Goal: Task Accomplishment & Management: Complete application form

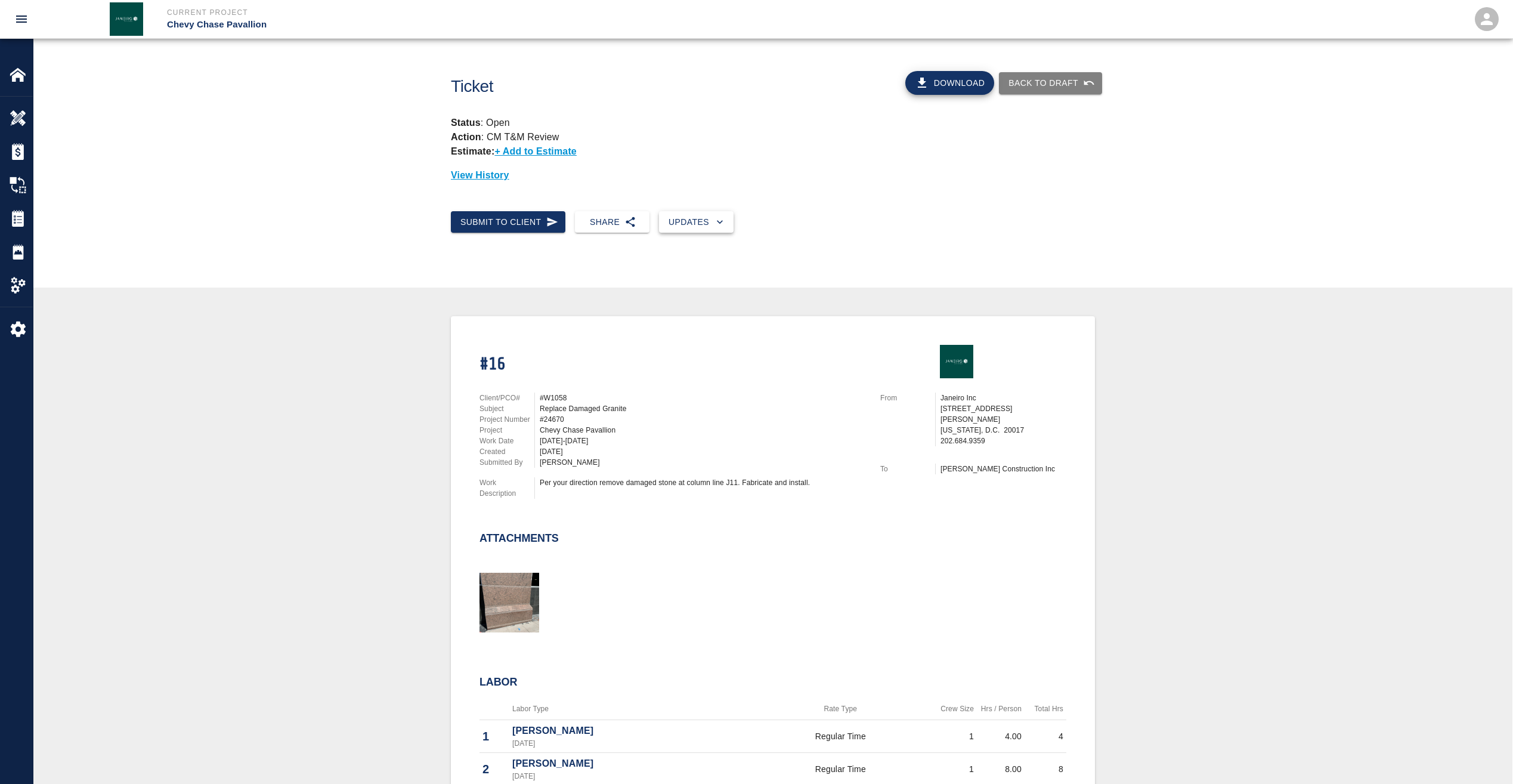
click at [697, 218] on button "Updates" at bounding box center [696, 222] width 75 height 22
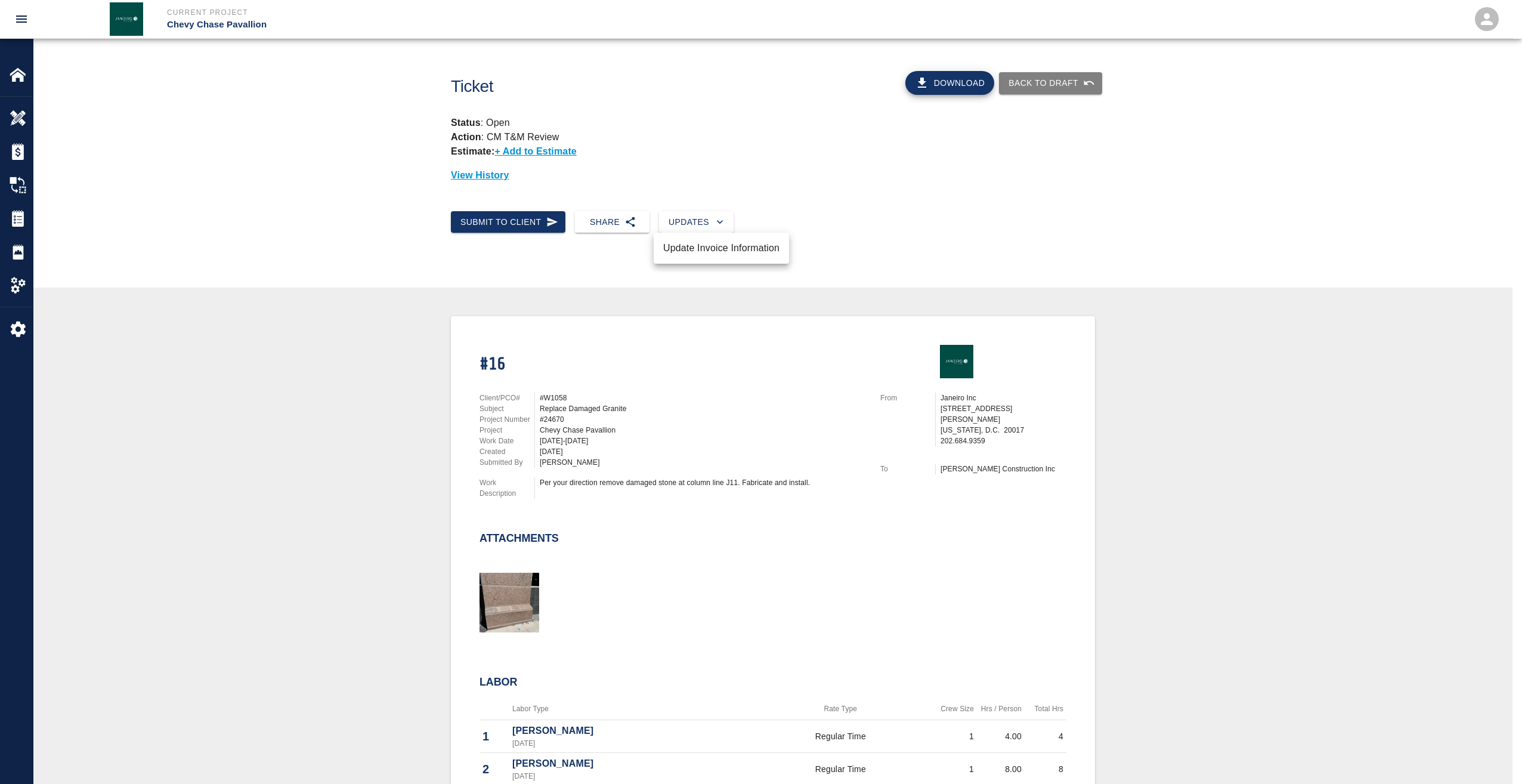
click at [695, 245] on li "Update Invoice Information" at bounding box center [721, 248] width 135 height 22
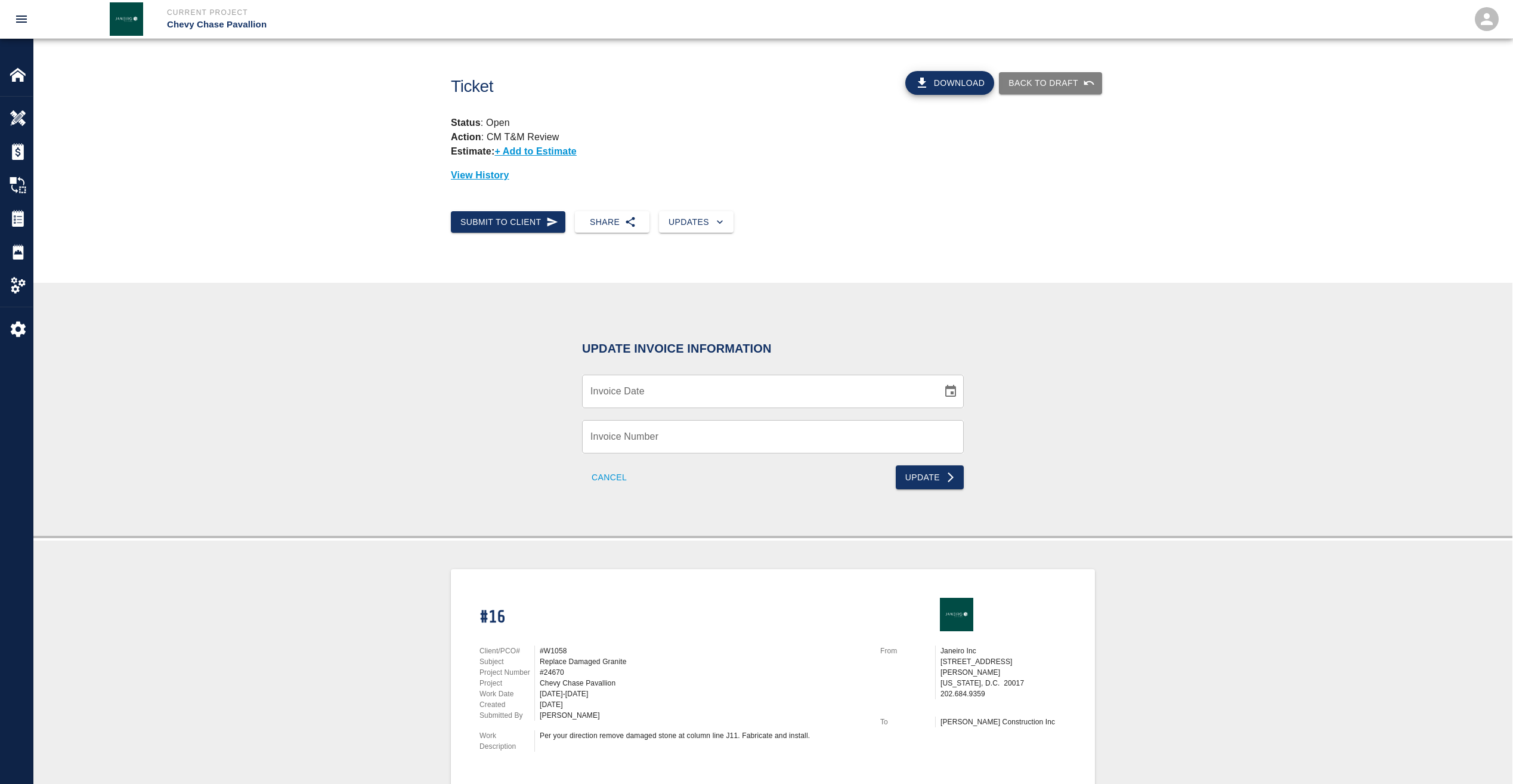
click at [825, 290] on div "Update Invoice Information Invoice Date Invoice Date Invoice Number Invoice Num…" at bounding box center [773, 409] width 1480 height 253
click at [823, 206] on div "Submit to Client Share Updates" at bounding box center [768, 218] width 653 height 32
click at [526, 149] on p "+ Add to Estimate" at bounding box center [535, 151] width 82 height 10
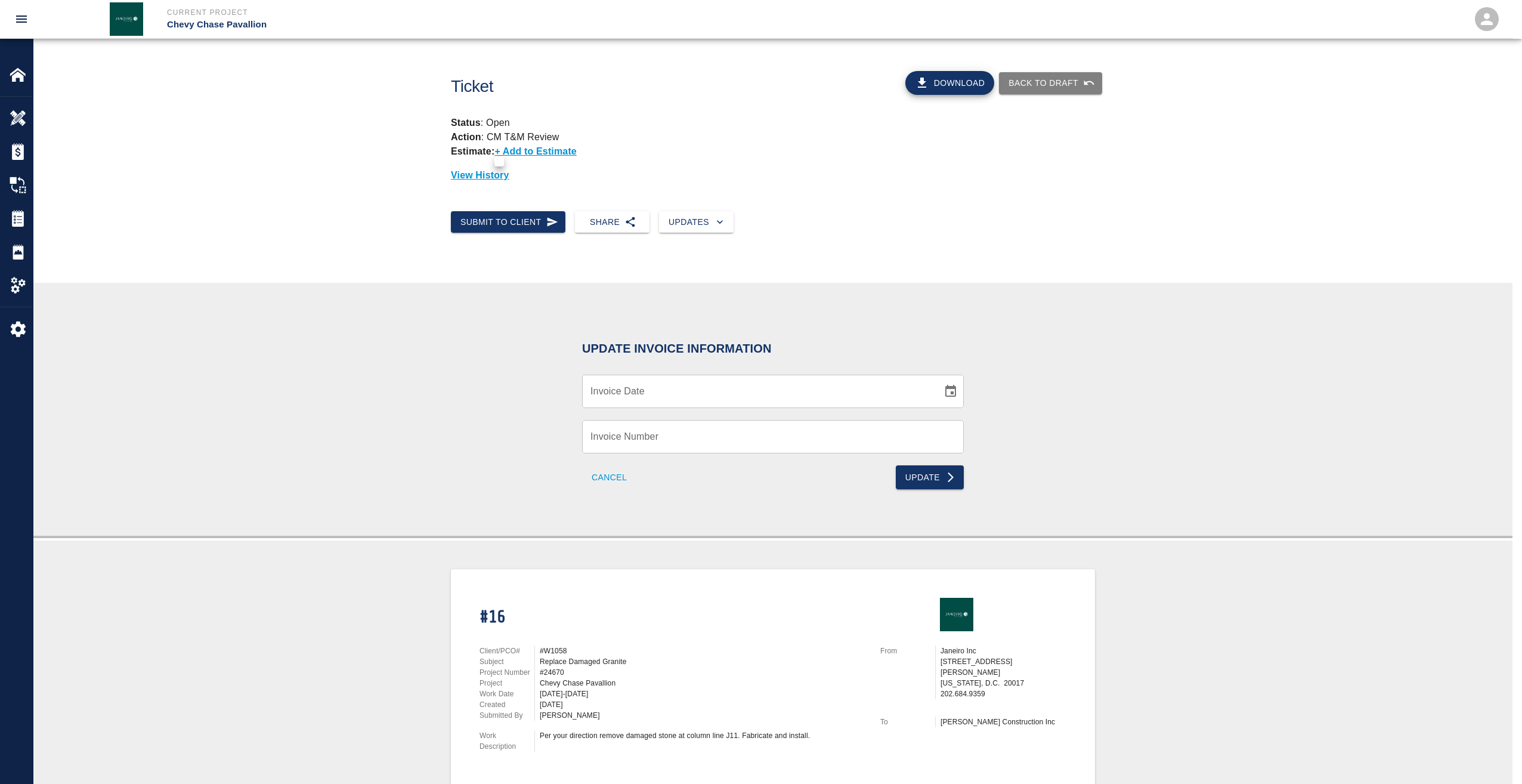
click at [535, 150] on div at bounding box center [761, 392] width 1522 height 784
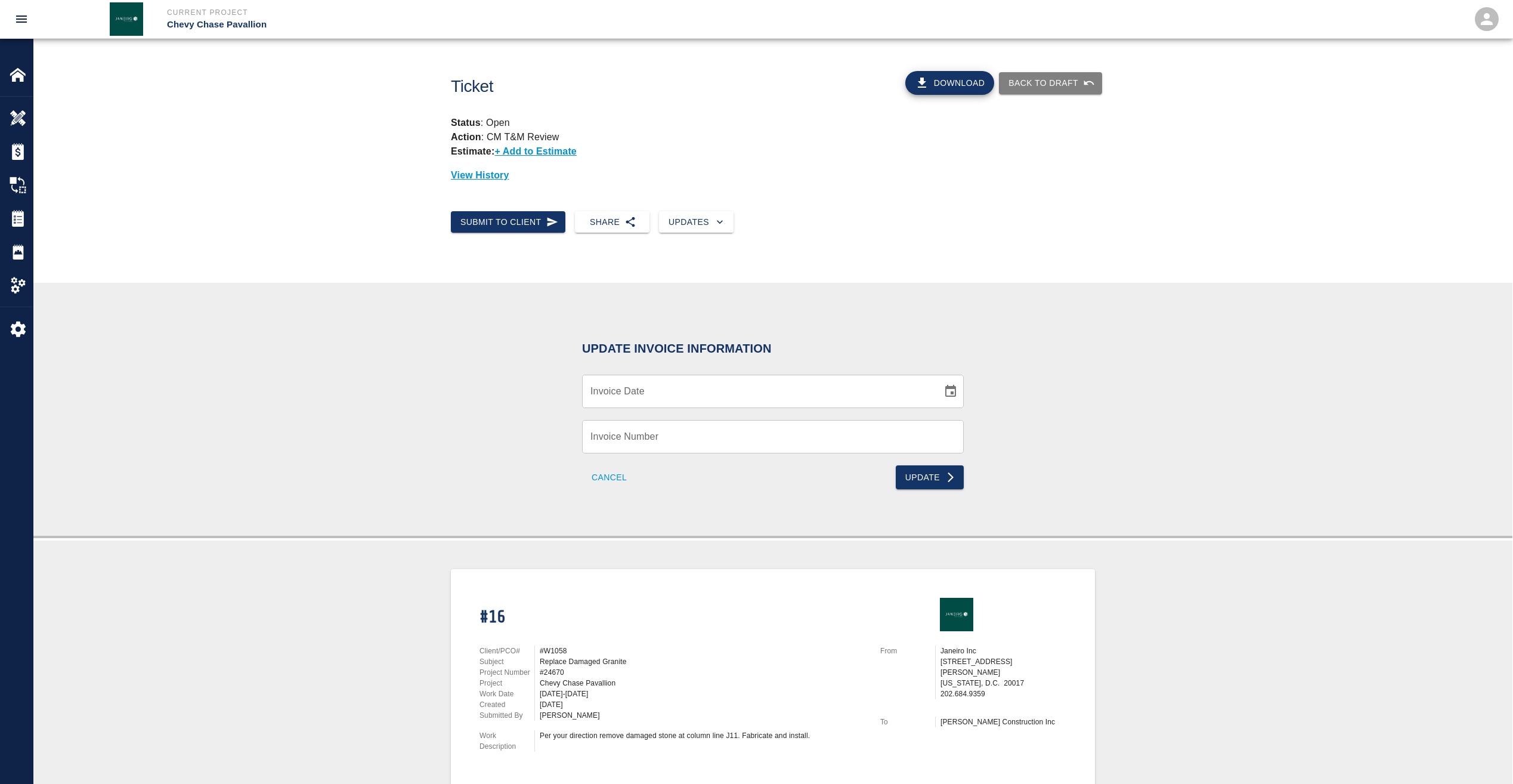
click at [885, 182] on div "Ticket Download Back to Draft Status : Open Action : CM T&M Review Estimate: + …" at bounding box center [773, 125] width 1480 height 172
click at [15, 77] on img at bounding box center [18, 74] width 17 height 17
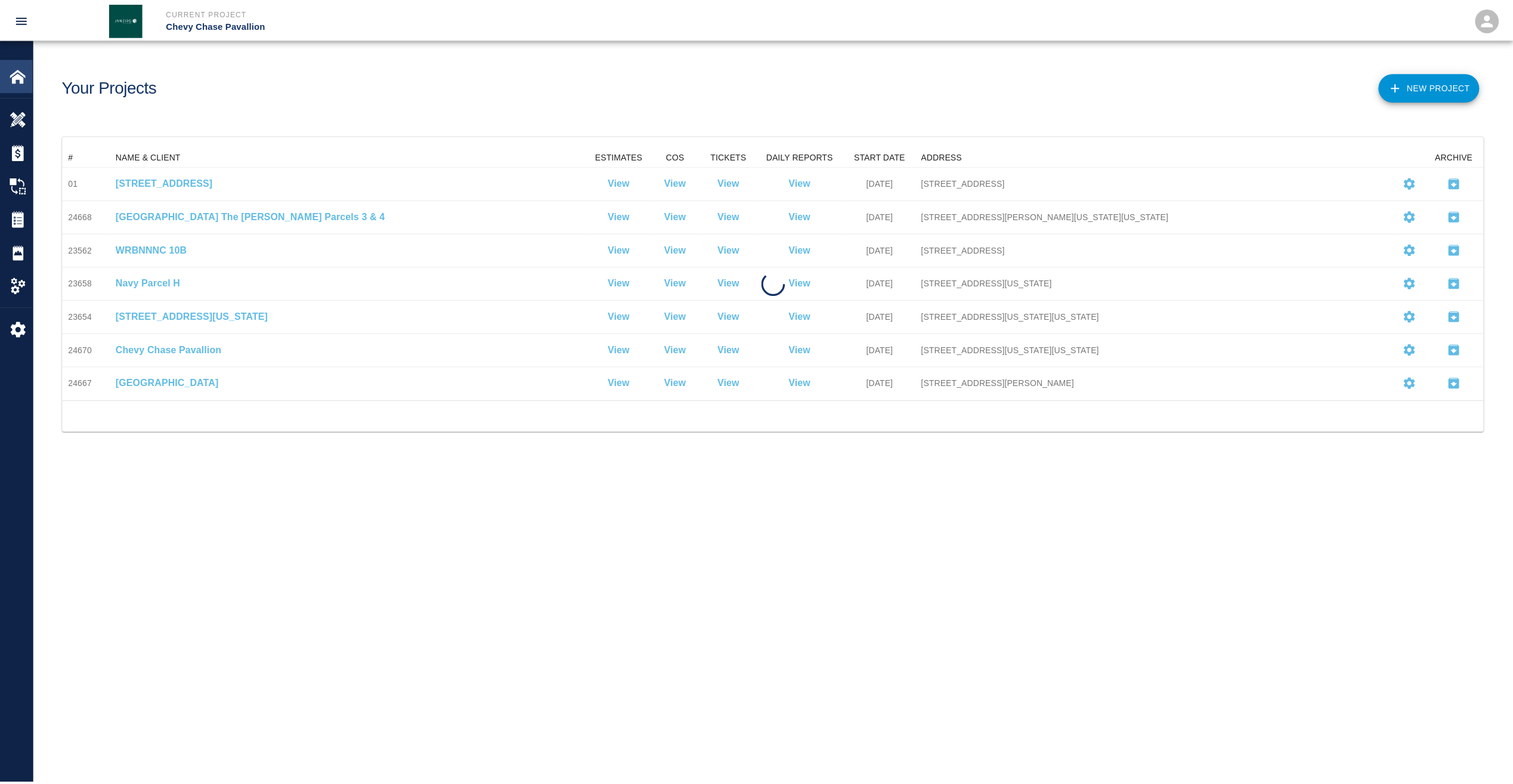
scroll to position [244, 1421]
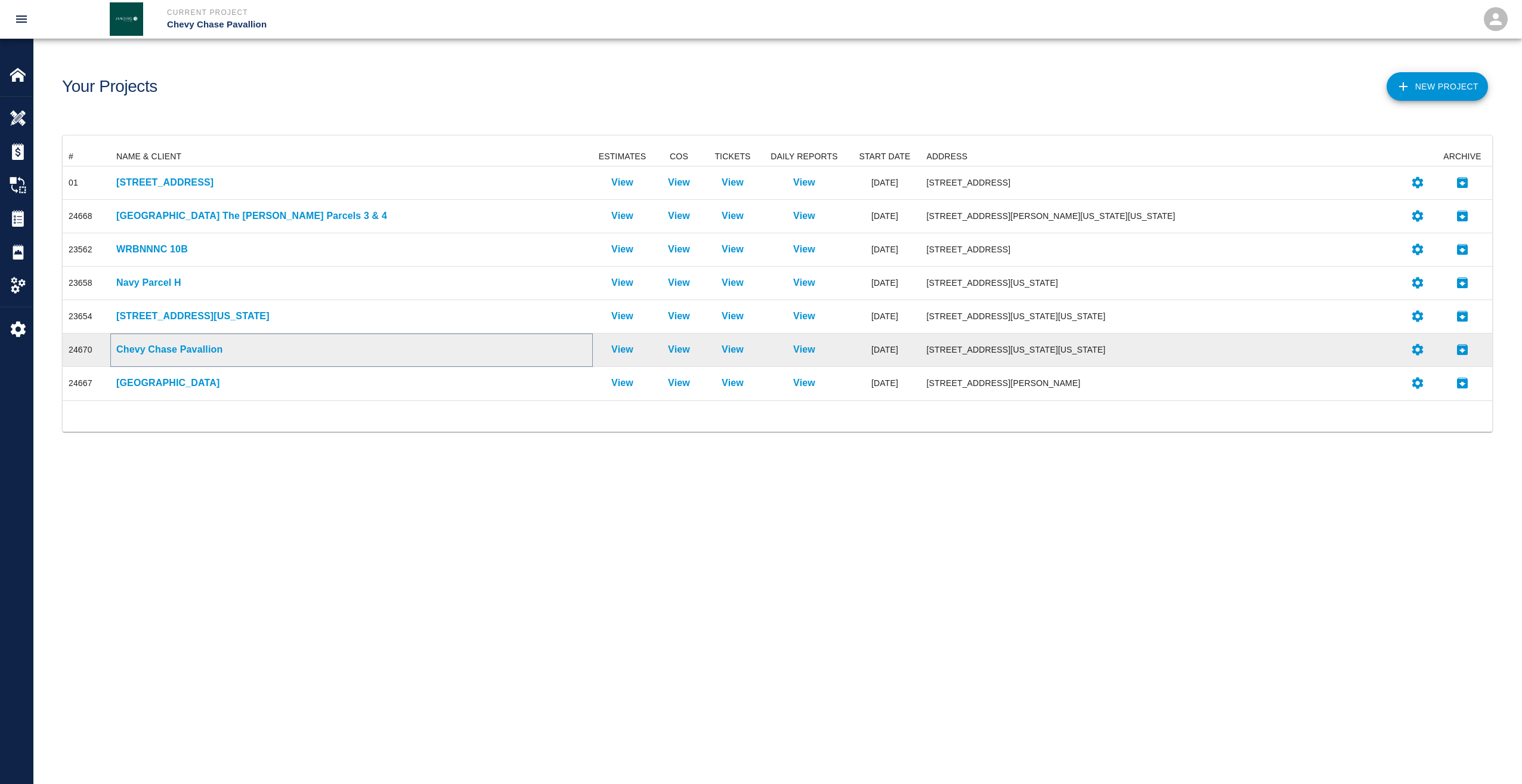
click at [182, 355] on p "Chevy Chase Pavallion" at bounding box center [351, 350] width 471 height 14
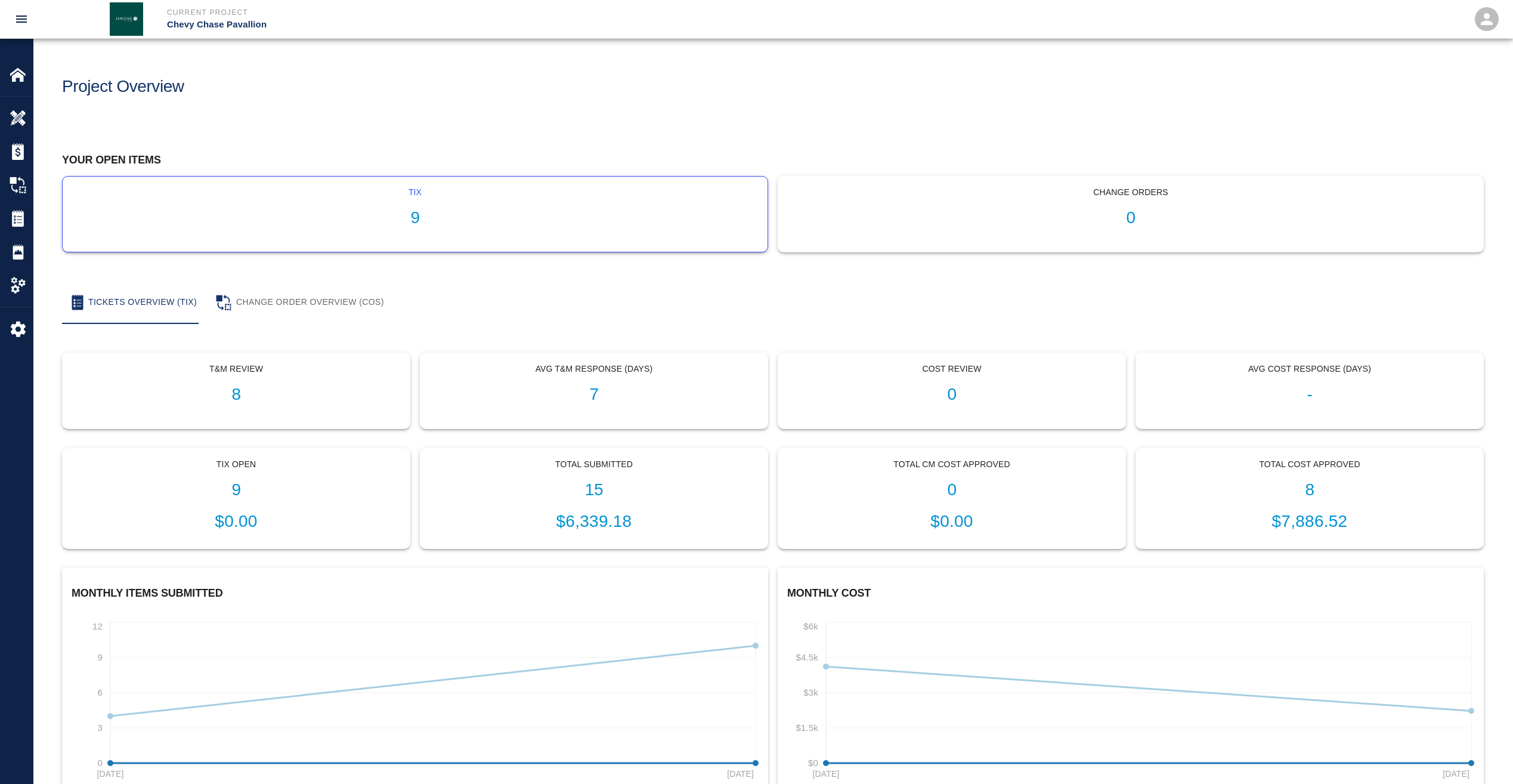
click at [411, 214] on h1 "9" at bounding box center [415, 218] width 686 height 20
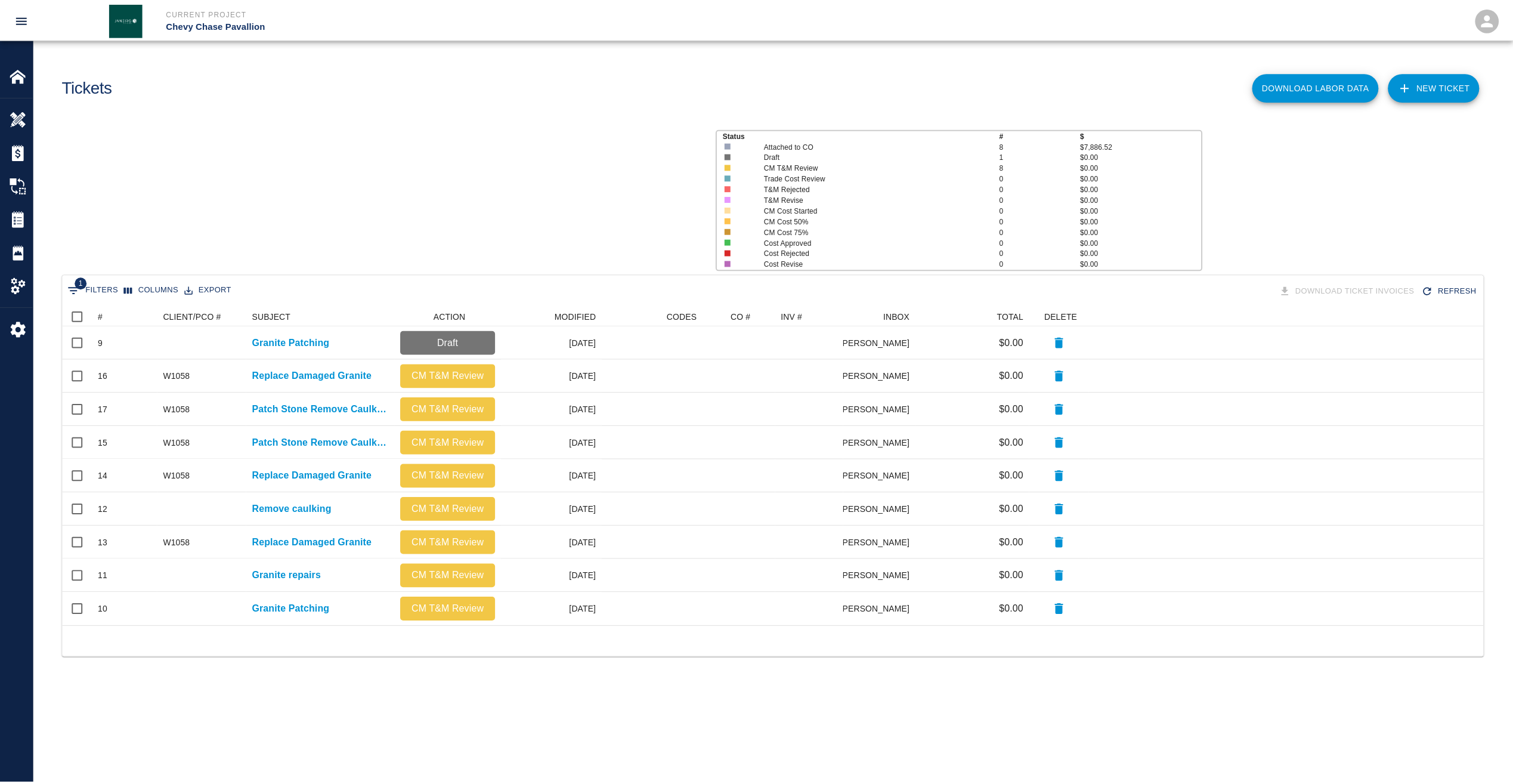
scroll to position [311, 1421]
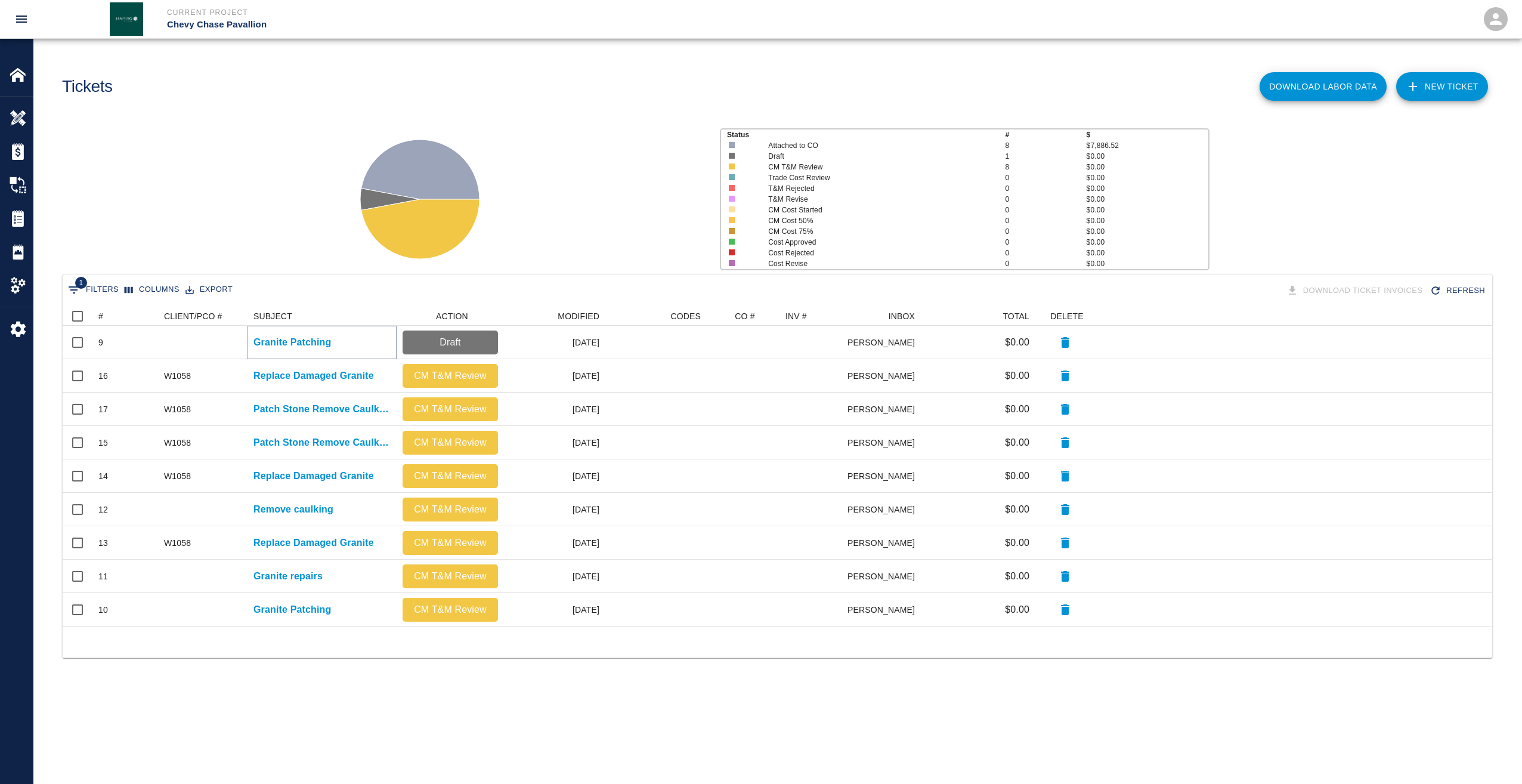
click at [272, 338] on p "Granite Patching" at bounding box center [292, 343] width 77 height 14
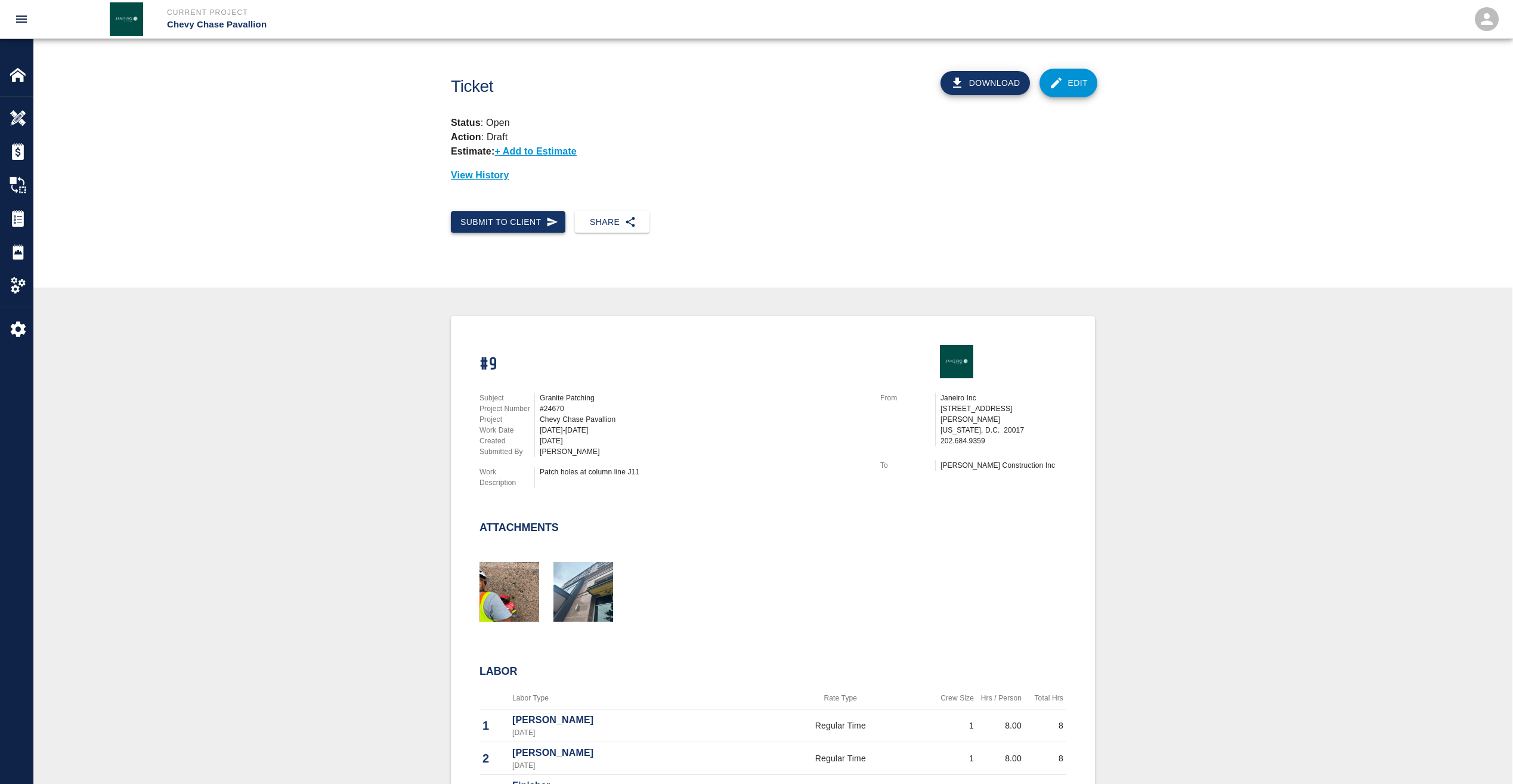
click at [502, 222] on button "Submit to Client" at bounding box center [508, 222] width 115 height 22
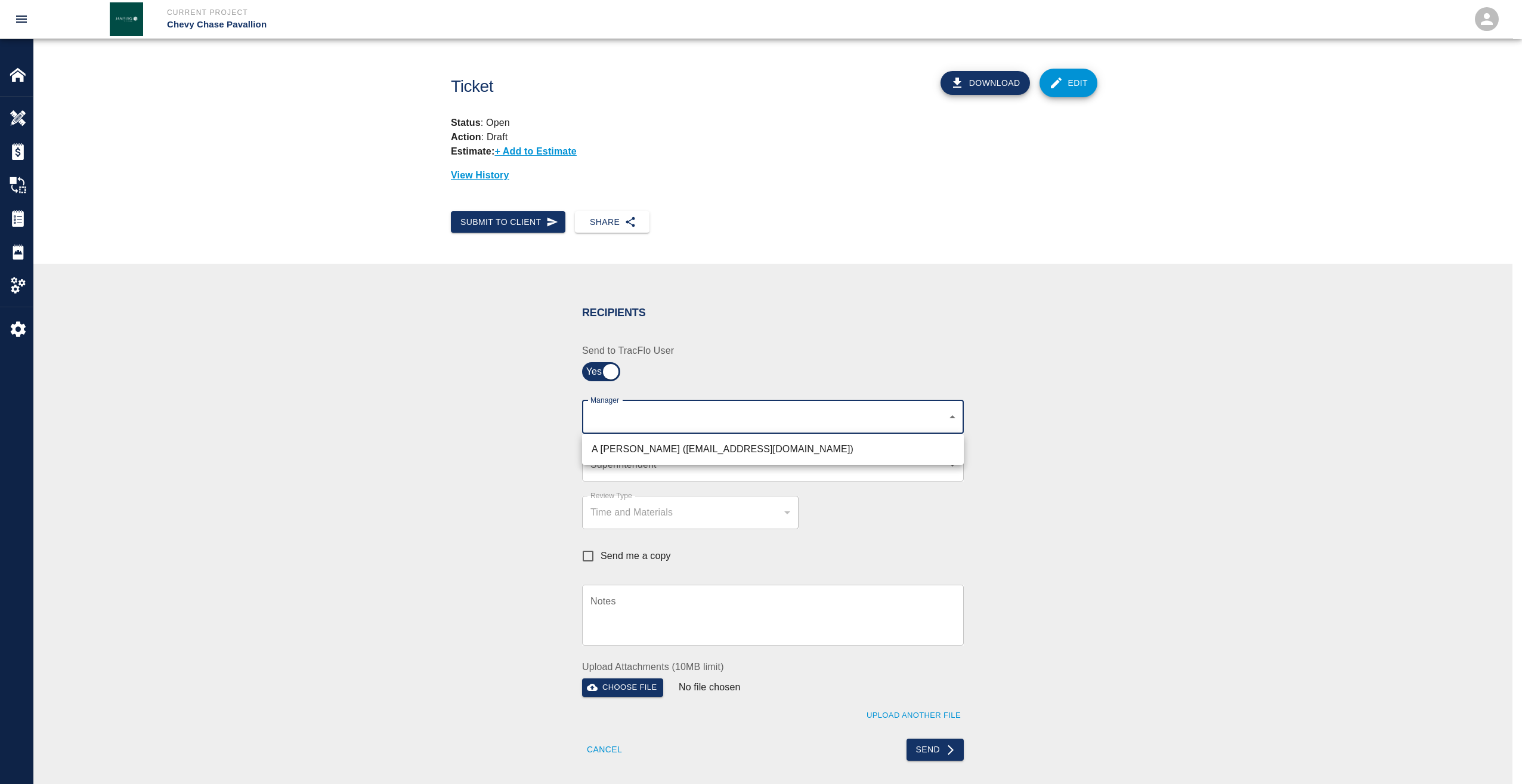
click at [607, 415] on body "Current Project Chevy Chase Pavallion Home Chevy Chase Pavallion Overview Estim…" at bounding box center [761, 392] width 1522 height 784
click at [614, 449] on li "A [PERSON_NAME] ([EMAIL_ADDRESS][DOMAIN_NAME])" at bounding box center [773, 449] width 382 height 22
type input "9bffa239-15ce-4edf-bf52-fac04538929a"
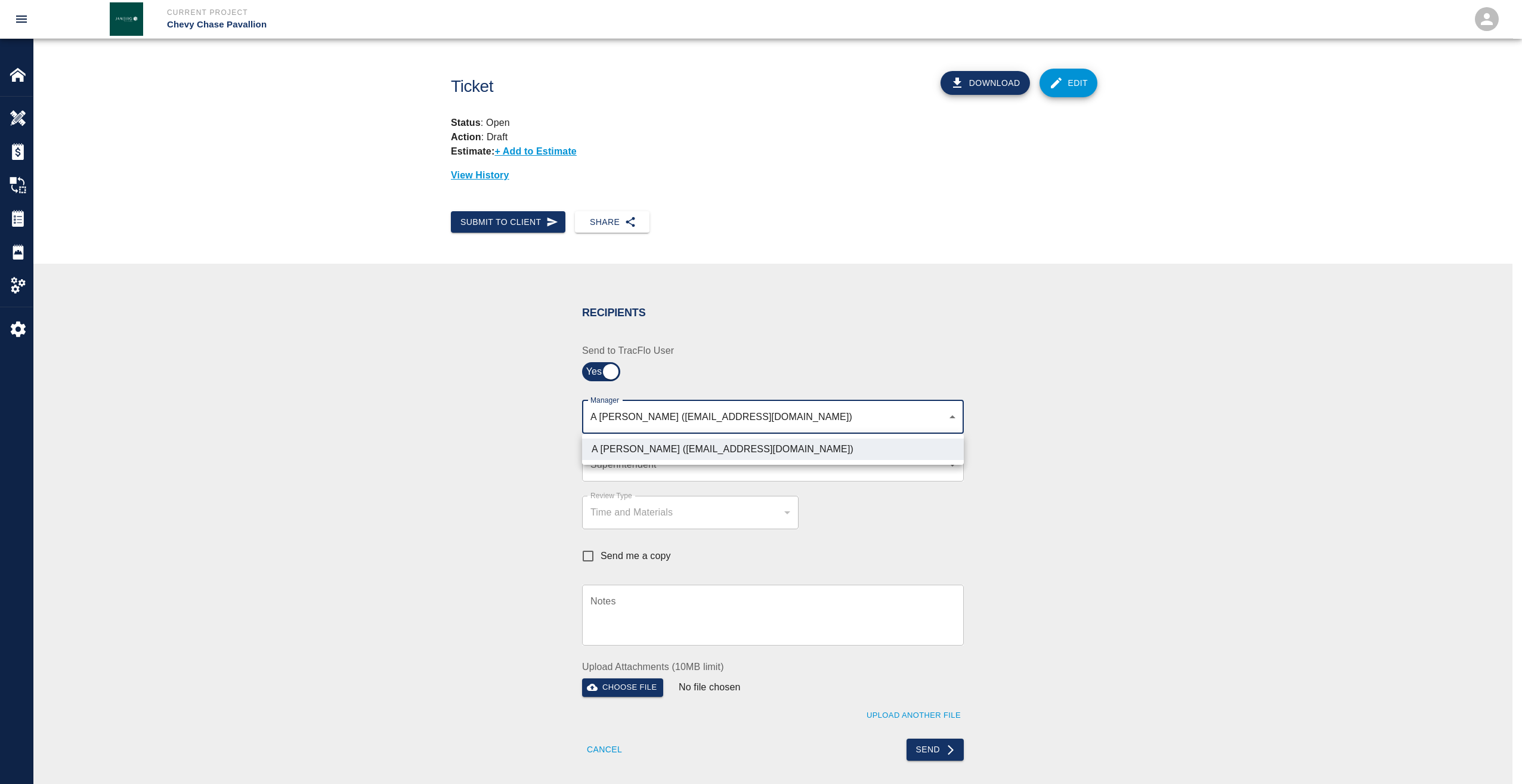
click at [614, 466] on div at bounding box center [761, 392] width 1522 height 784
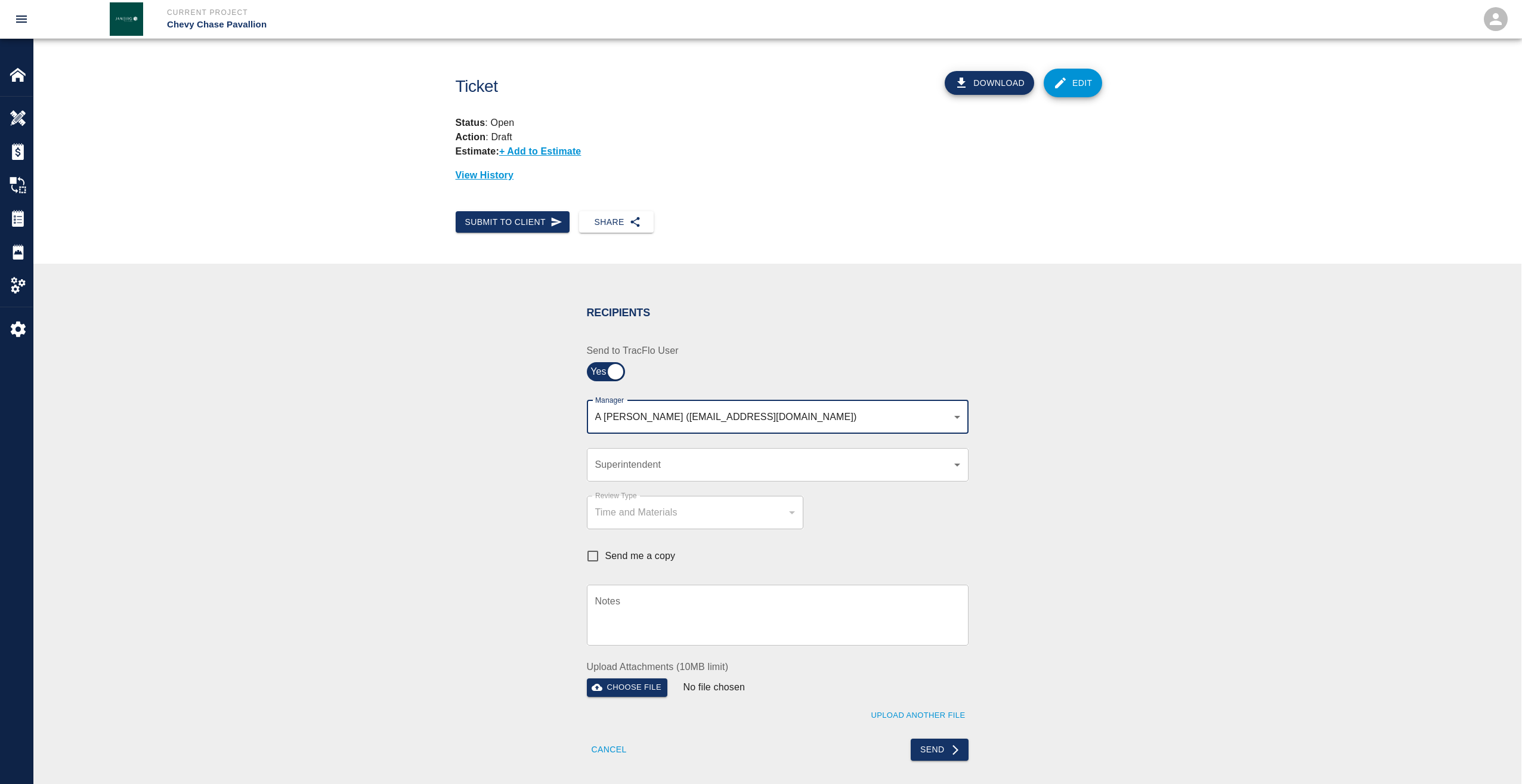
click at [614, 466] on body "Current Project Chevy Chase Pavallion Home Chevy Chase Pavallion Overview Estim…" at bounding box center [761, 392] width 1522 height 784
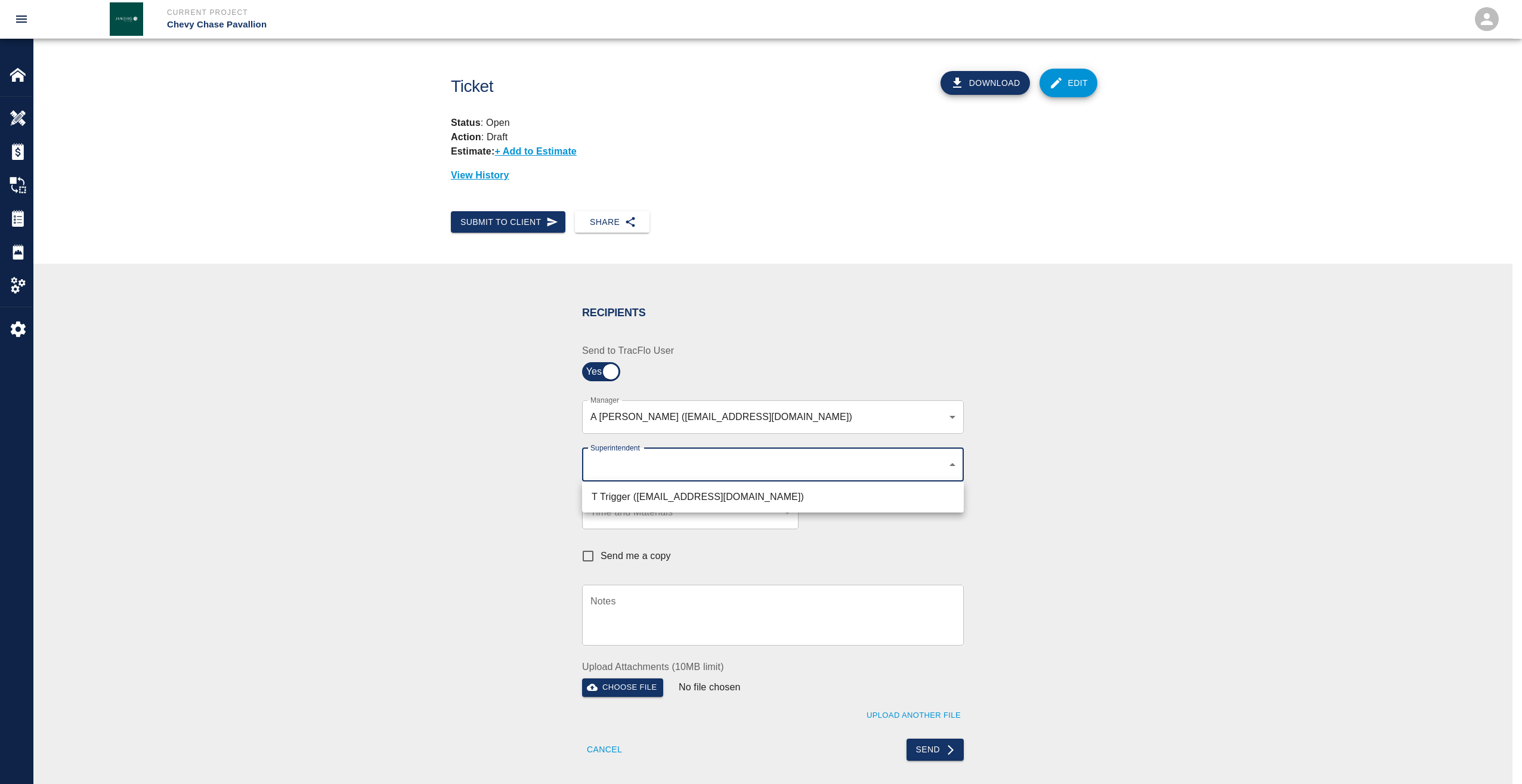
click at [621, 492] on li "T Trigger ([EMAIL_ADDRESS][DOMAIN_NAME])" at bounding box center [773, 496] width 382 height 22
type input "b74f133e-1e2f-49a5-b092-b475d5c6f6c3"
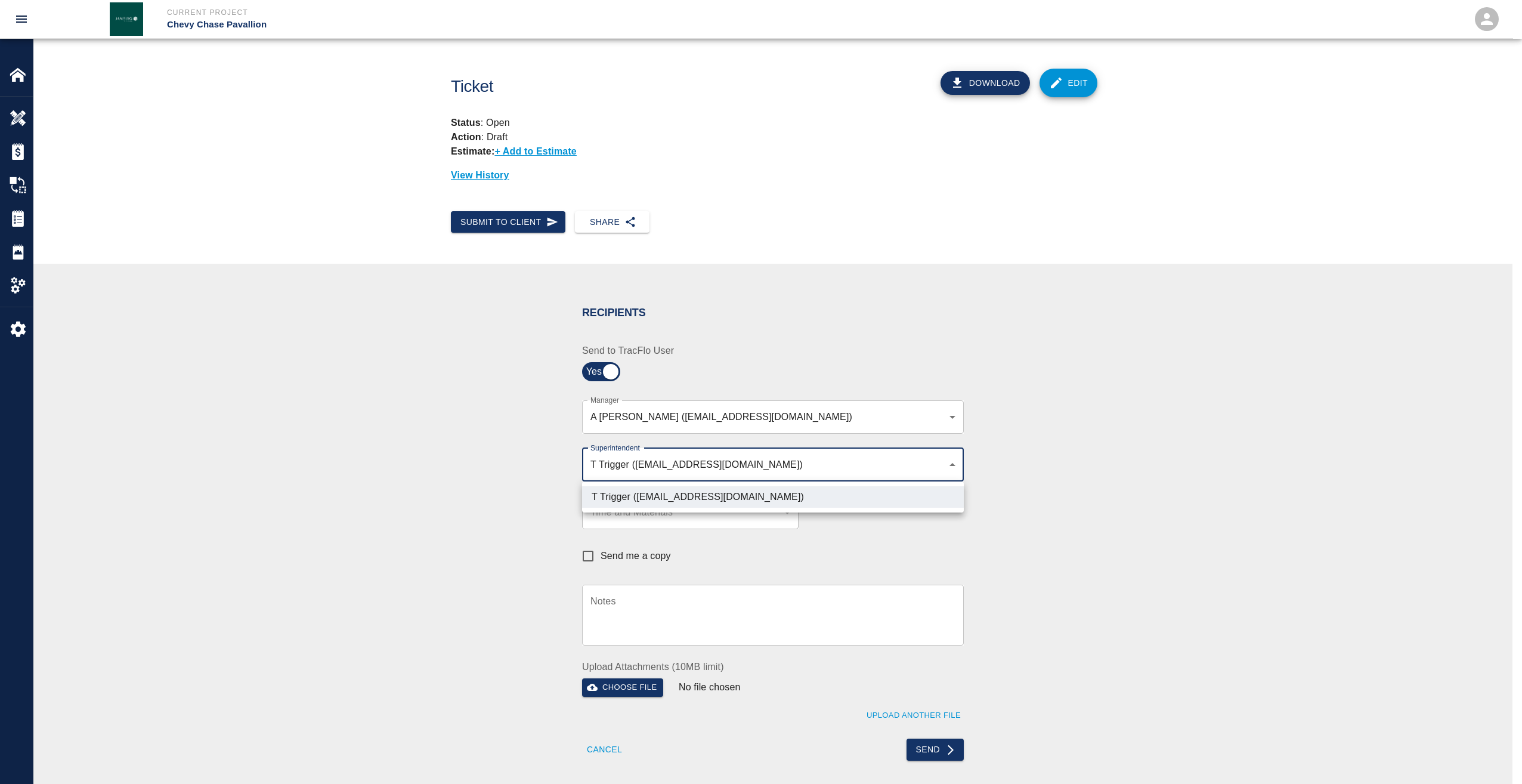
click at [923, 746] on div at bounding box center [761, 392] width 1522 height 784
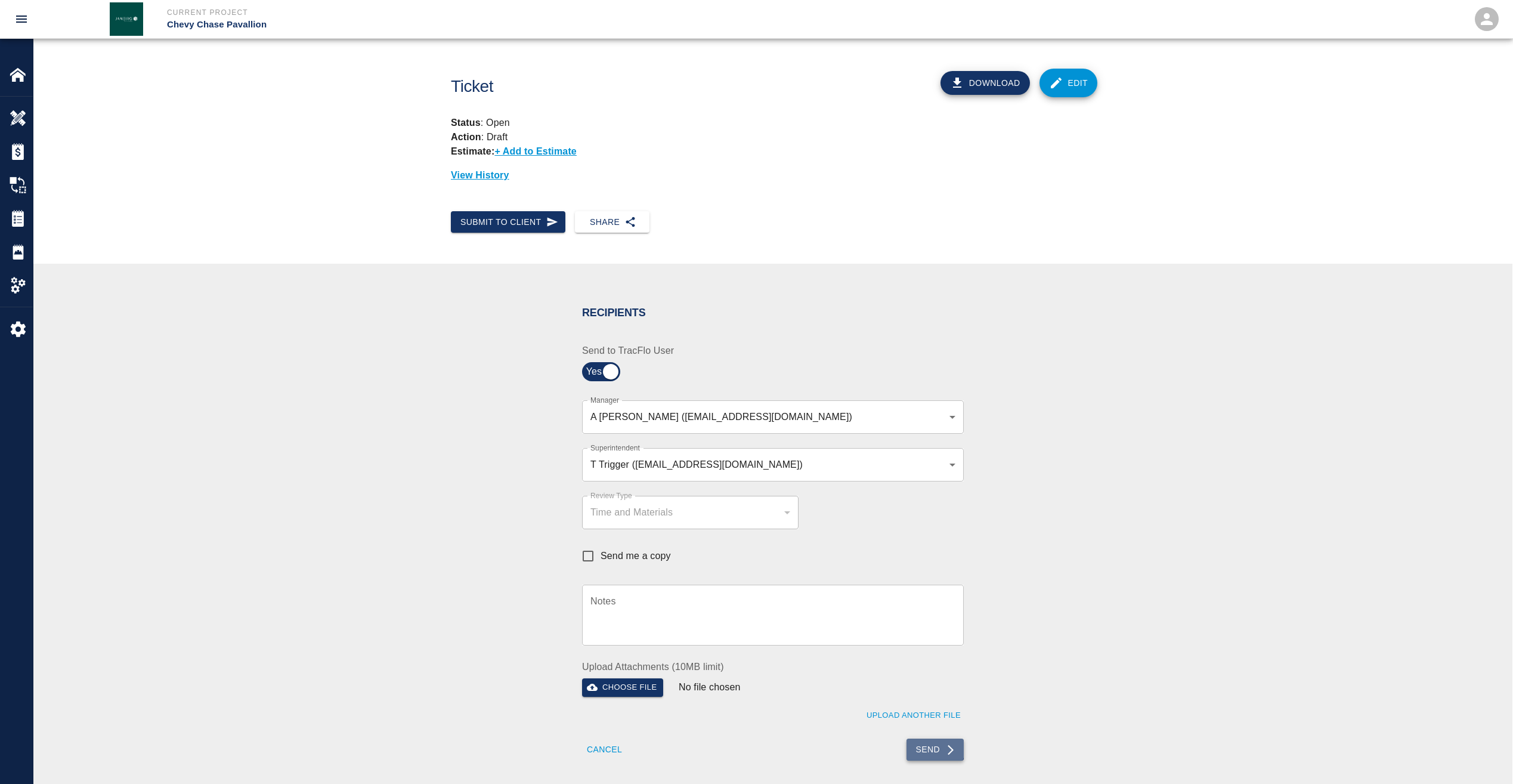
click at [930, 747] on button "Send" at bounding box center [935, 750] width 58 height 22
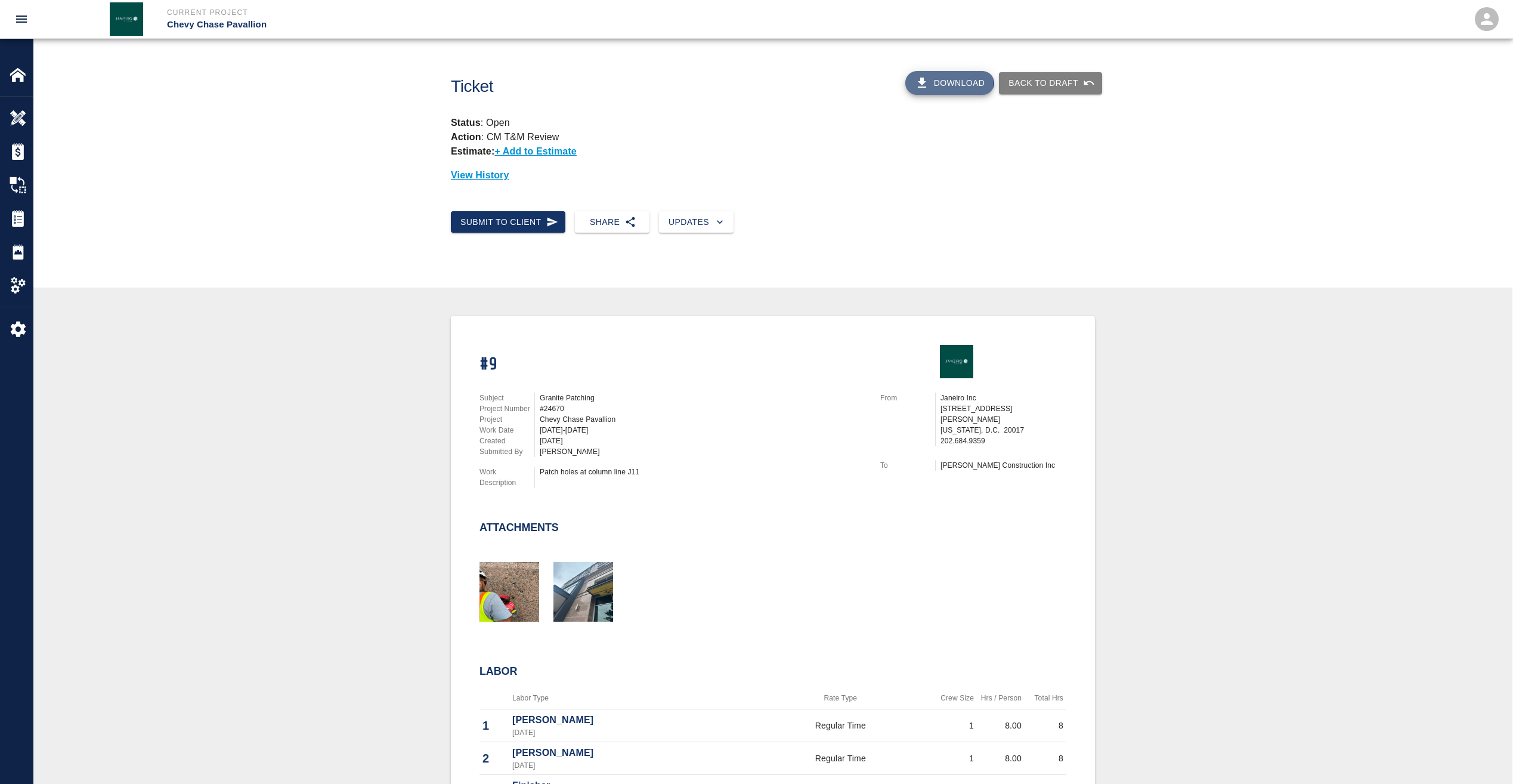
click at [952, 80] on button "Download" at bounding box center [950, 83] width 89 height 24
click at [23, 77] on img at bounding box center [18, 74] width 17 height 17
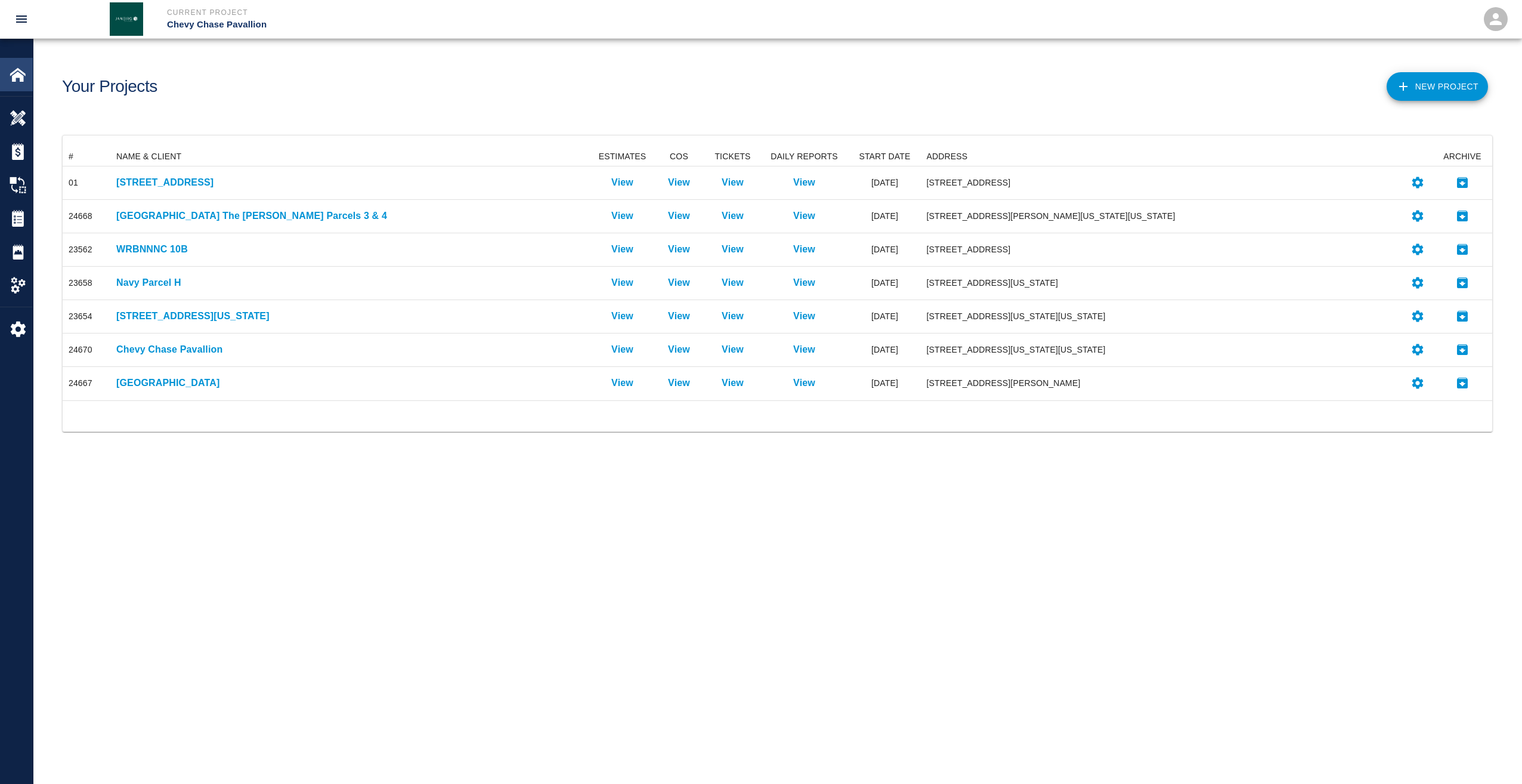
scroll to position [244, 1421]
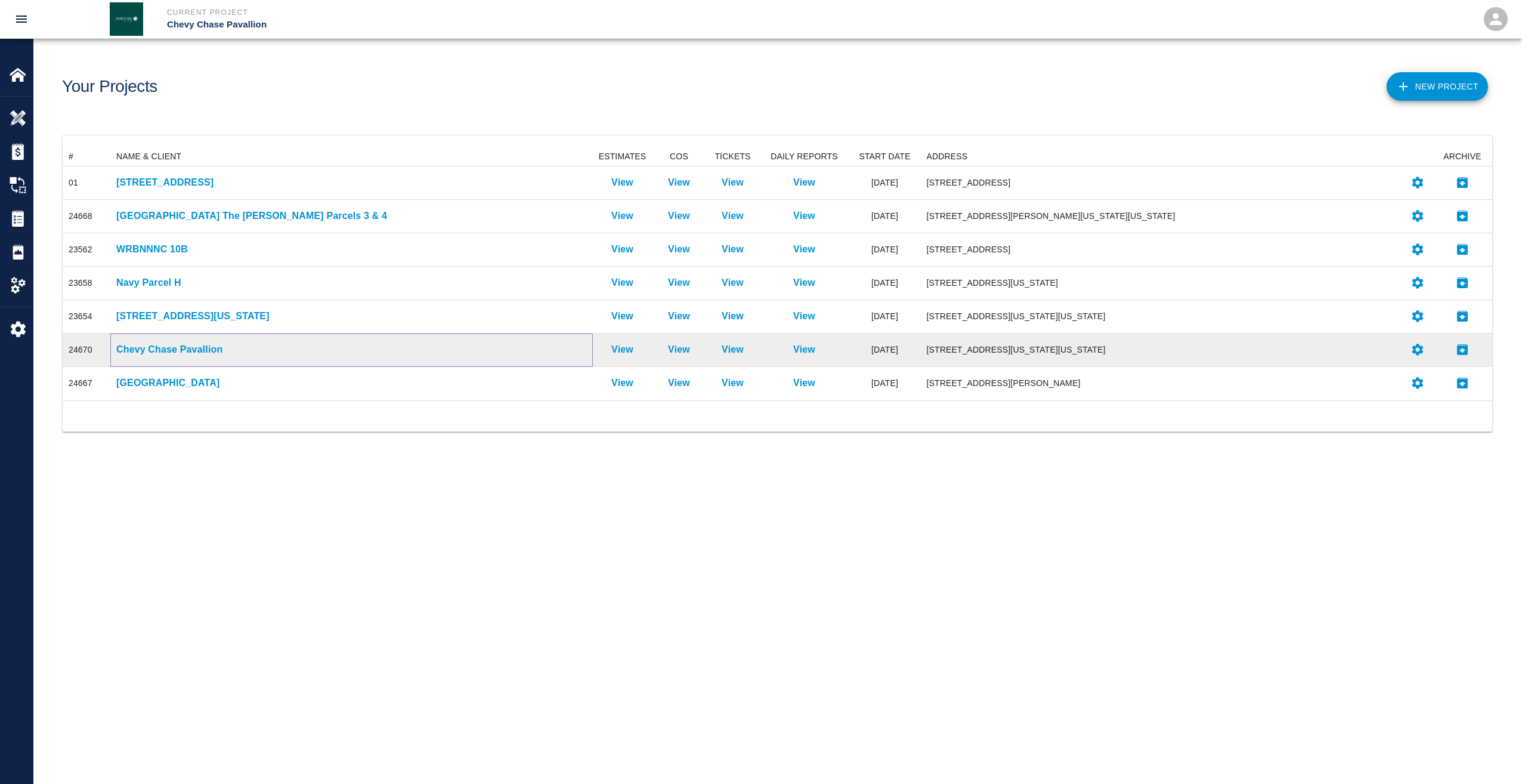
click at [159, 347] on p "Chevy Chase Pavallion" at bounding box center [351, 350] width 471 height 14
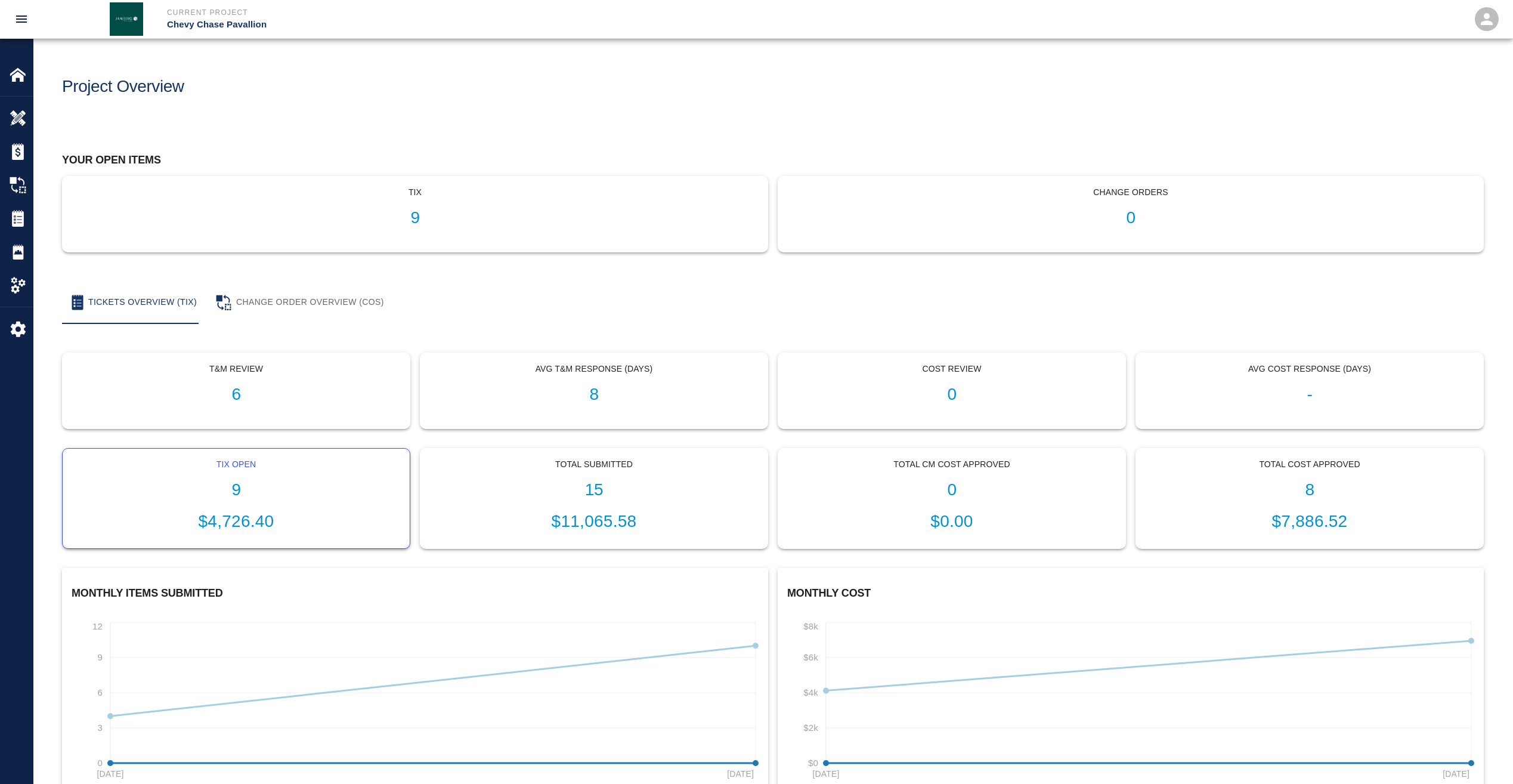
click at [235, 486] on h1 "9" at bounding box center [237, 490] width 328 height 20
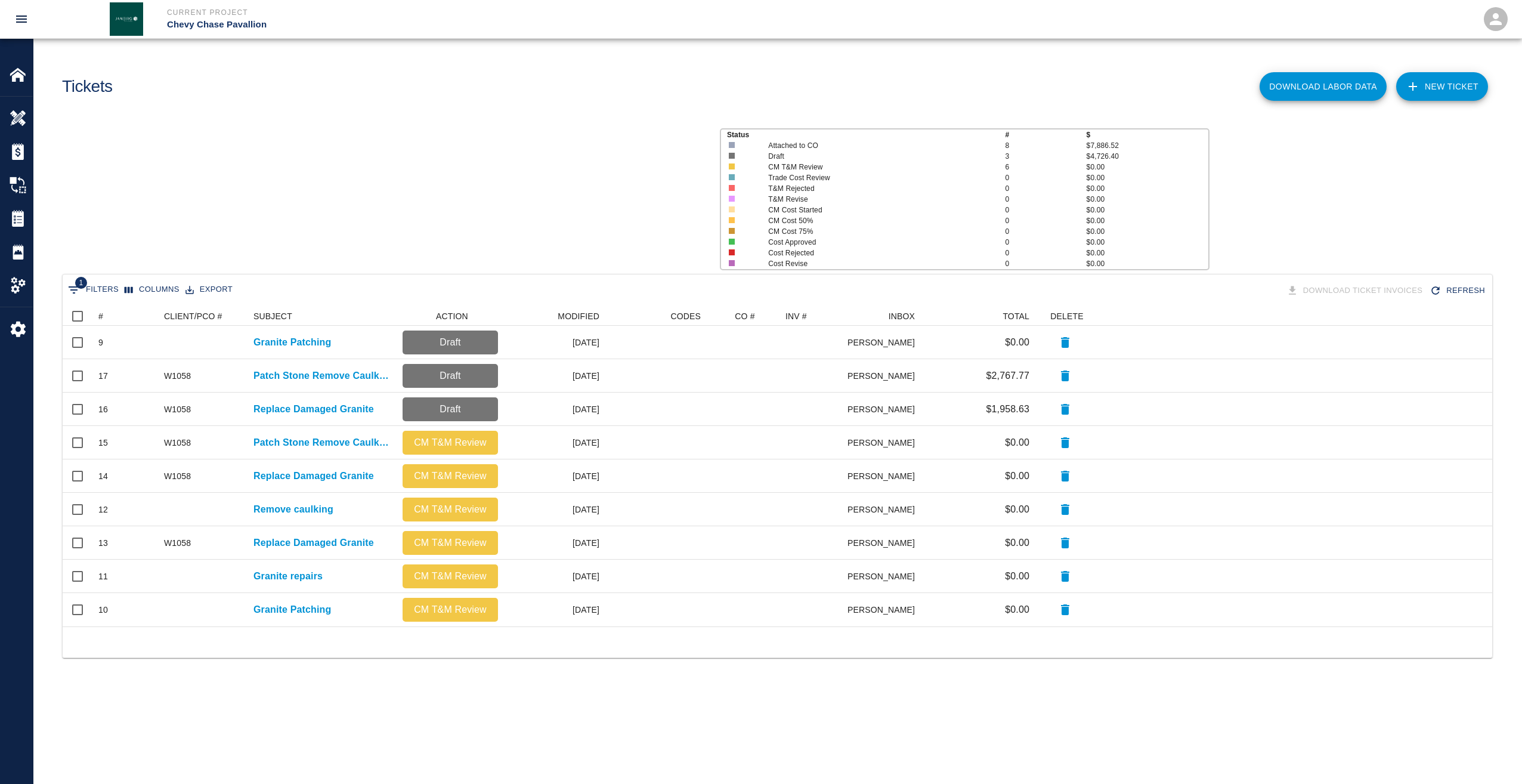
scroll to position [311, 1421]
